Goal: Information Seeking & Learning: Learn about a topic

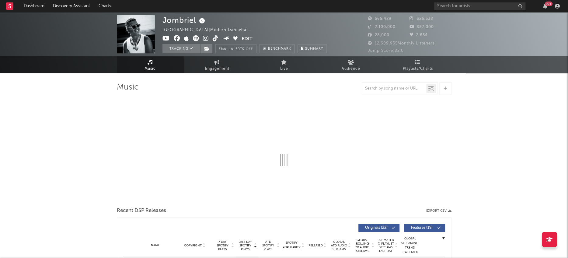
select select "6m"
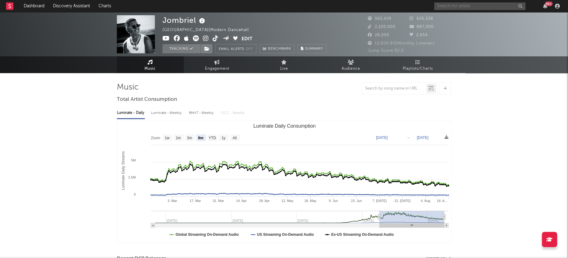
click at [453, 7] on input "text" at bounding box center [479, 6] width 91 height 8
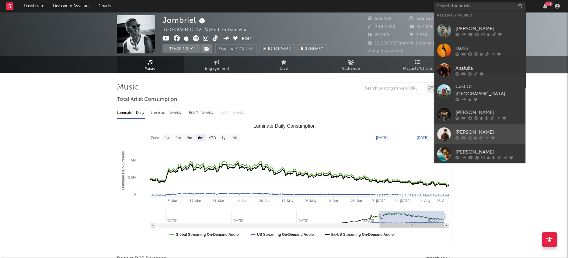
click at [446, 127] on div at bounding box center [444, 134] width 14 height 14
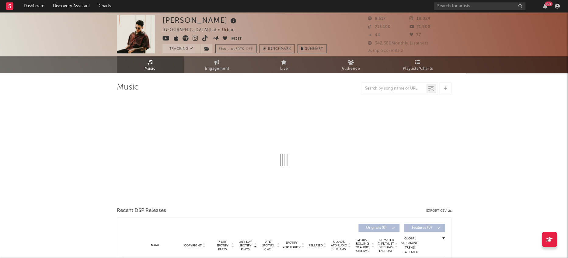
select select "6m"
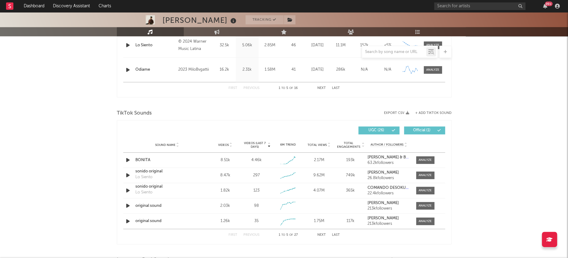
scroll to position [395, 0]
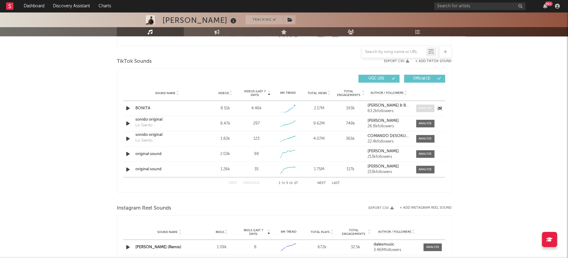
click at [426, 110] on span at bounding box center [425, 108] width 18 height 8
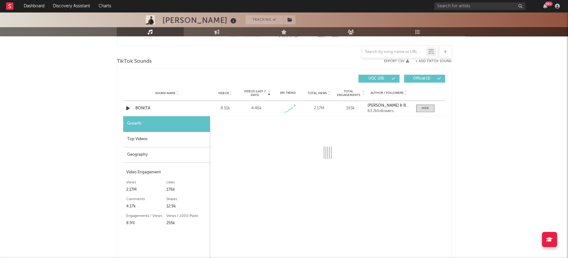
select select "1w"
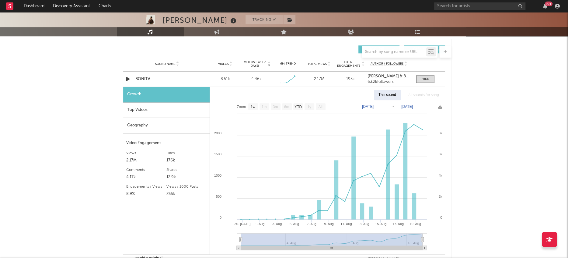
scroll to position [430, 0]
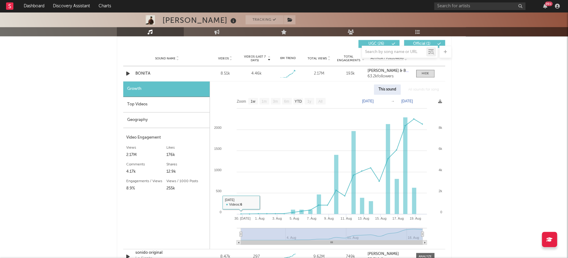
click at [130, 121] on div "Geography" at bounding box center [166, 120] width 86 height 16
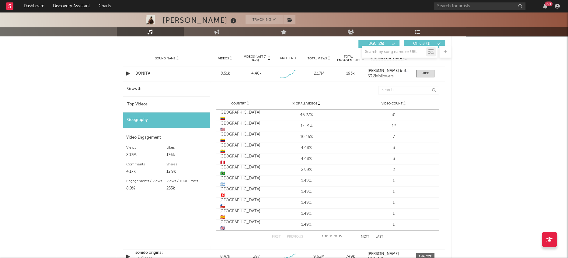
click at [138, 105] on div "Top Videos" at bounding box center [166, 105] width 87 height 16
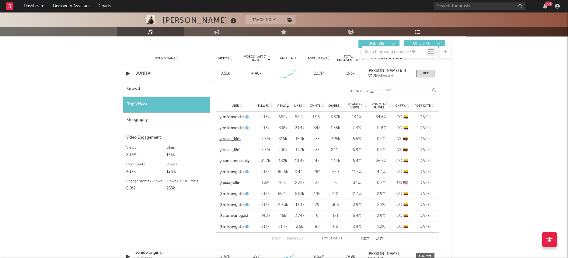
click at [232, 140] on link "@rolas_life1" at bounding box center [230, 139] width 22 height 6
click at [232, 160] on link "@cancionesdaily" at bounding box center [234, 161] width 30 height 6
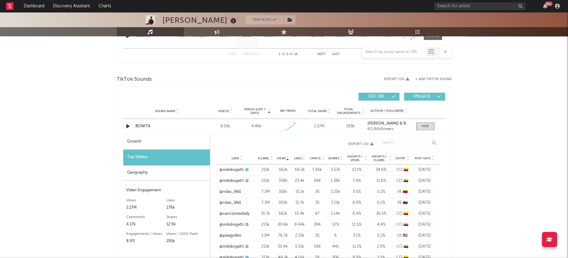
scroll to position [375, 0]
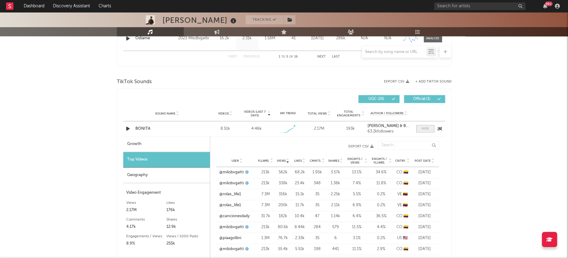
click at [426, 125] on span at bounding box center [425, 129] width 18 height 8
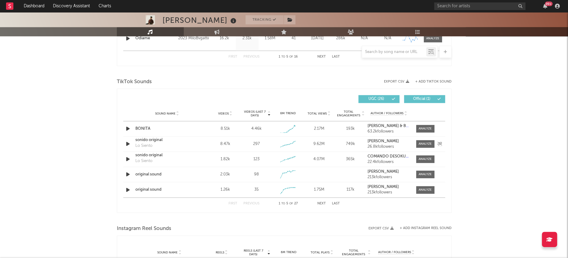
click at [155, 139] on div "sonido original" at bounding box center [167, 140] width 64 height 6
